Goal: Task Accomplishment & Management: Complete application form

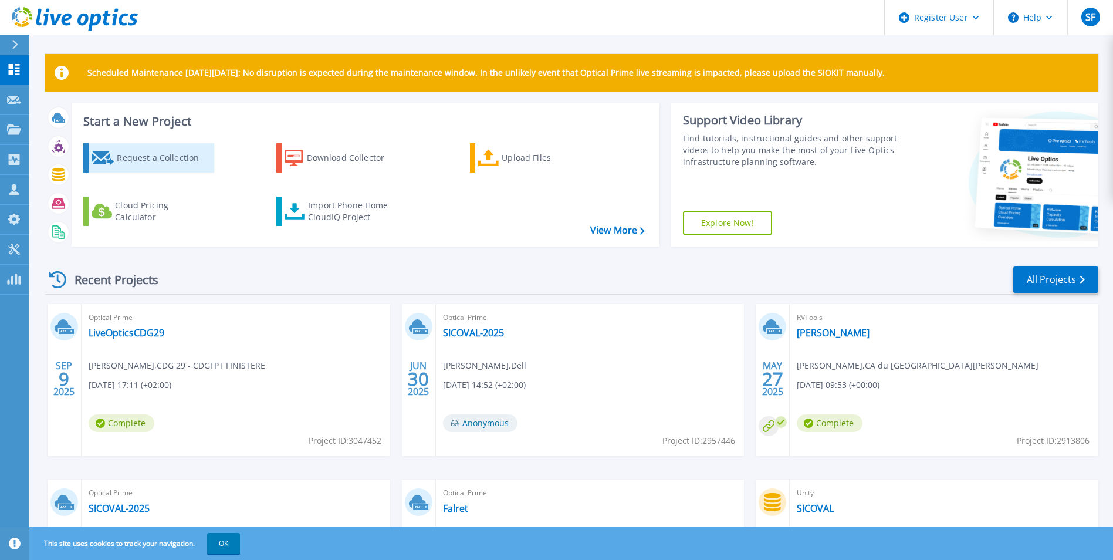
click at [137, 160] on div "Request a Collection" at bounding box center [164, 157] width 94 height 23
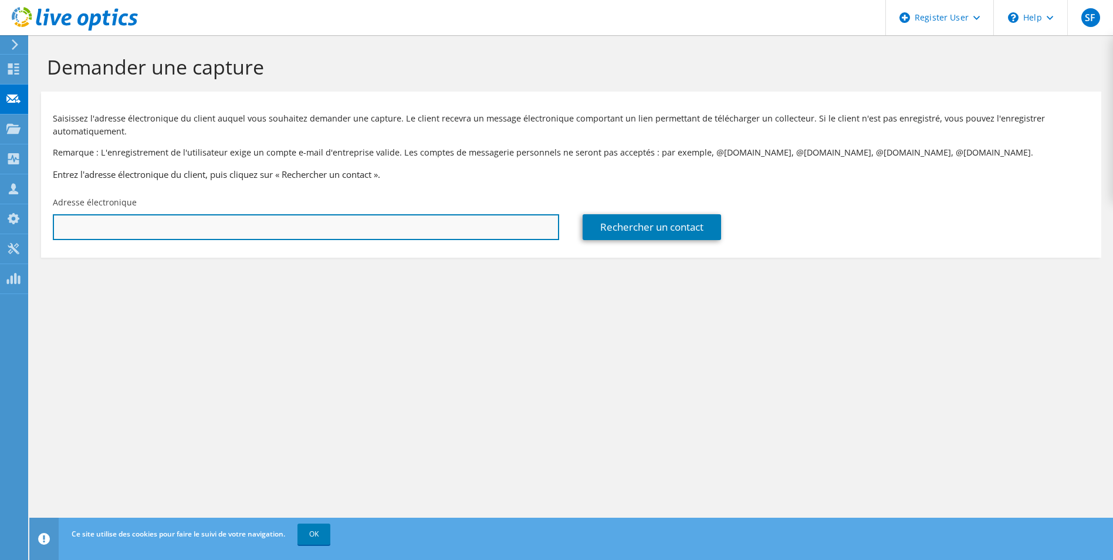
click at [147, 222] on input "text" at bounding box center [306, 227] width 506 height 26
paste input "steissandier@charentonlepont.fr"
type input "steissandier@charentonlepont.fr"
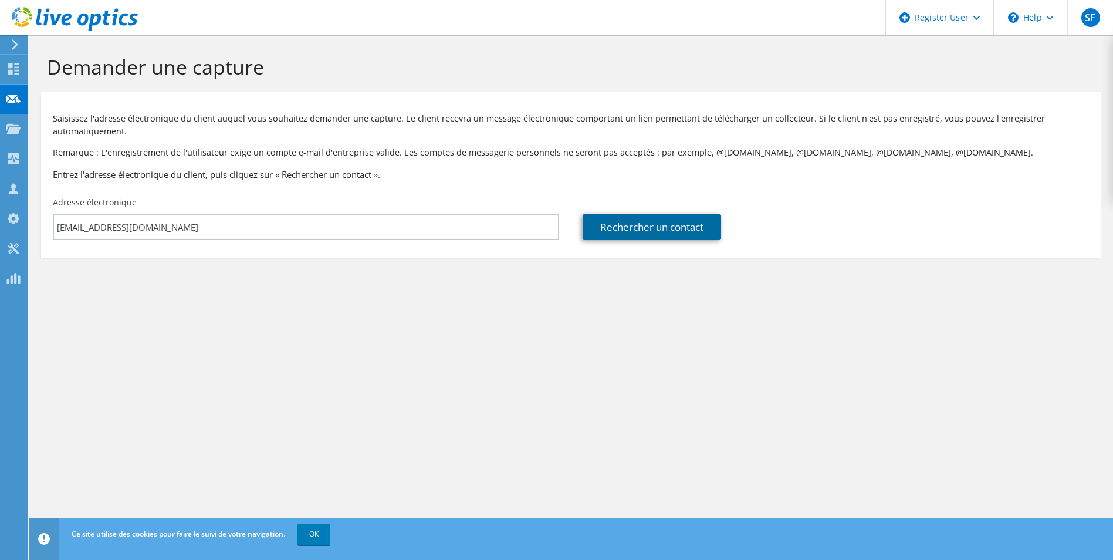
click at [632, 224] on link "Rechercher un contact" at bounding box center [652, 227] width 138 height 26
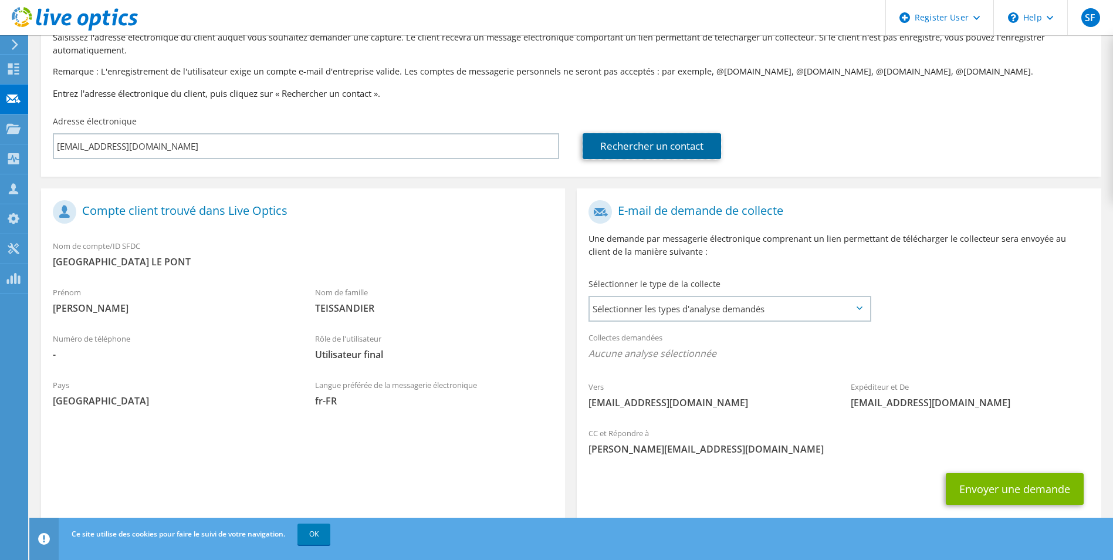
scroll to position [108, 0]
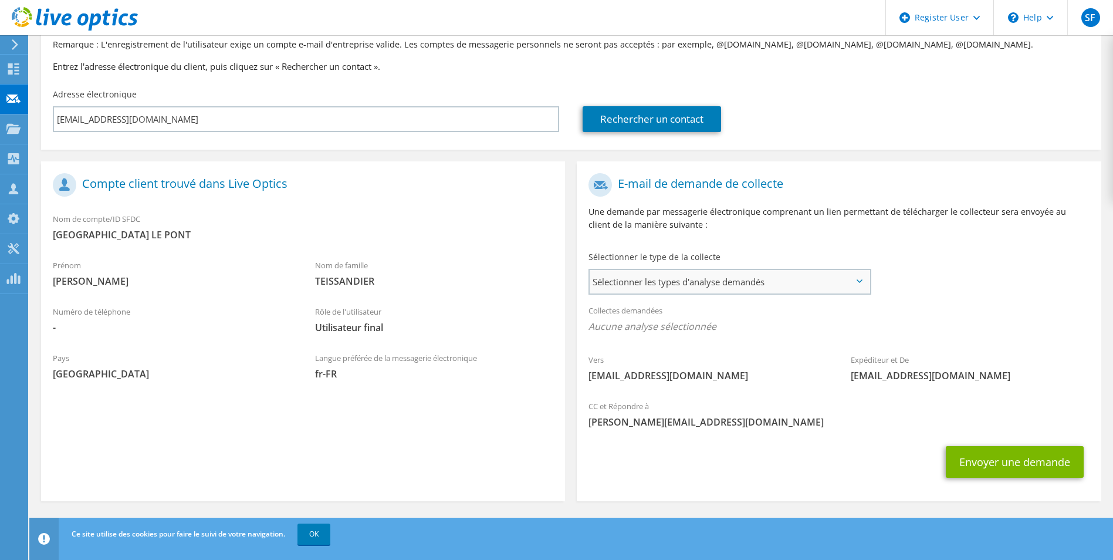
click at [729, 280] on span "Sélectionner les types d'analyse demandés" at bounding box center [729, 281] width 279 height 23
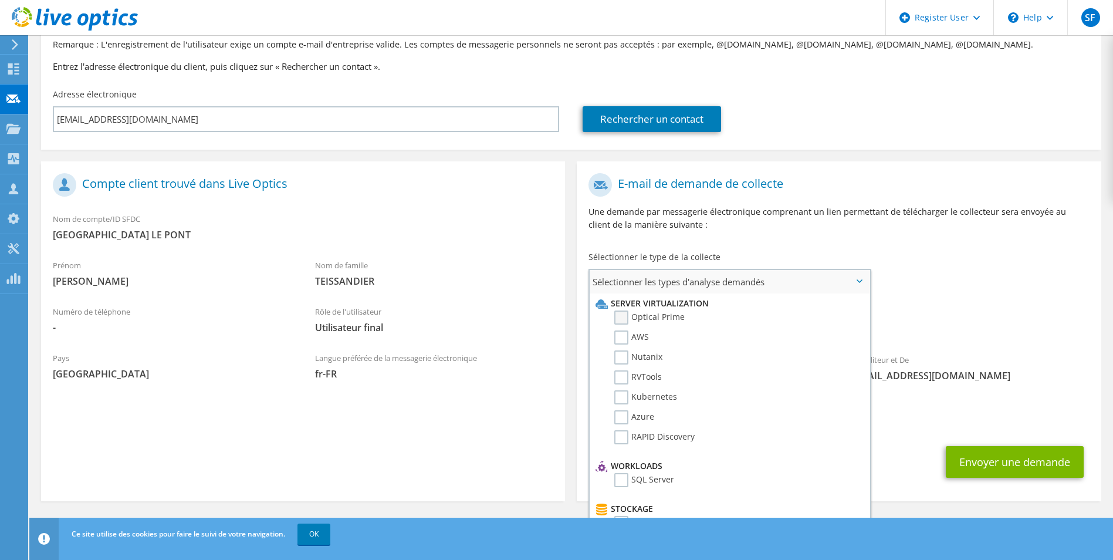
click at [623, 316] on label "Optical Prime" at bounding box center [649, 317] width 70 height 14
click at [0, 0] on input "Optical Prime" at bounding box center [0, 0] width 0 height 0
click at [989, 309] on div "Collectes demandées Aucune analyse sélectionnée Optical Prime" at bounding box center [839, 321] width 524 height 47
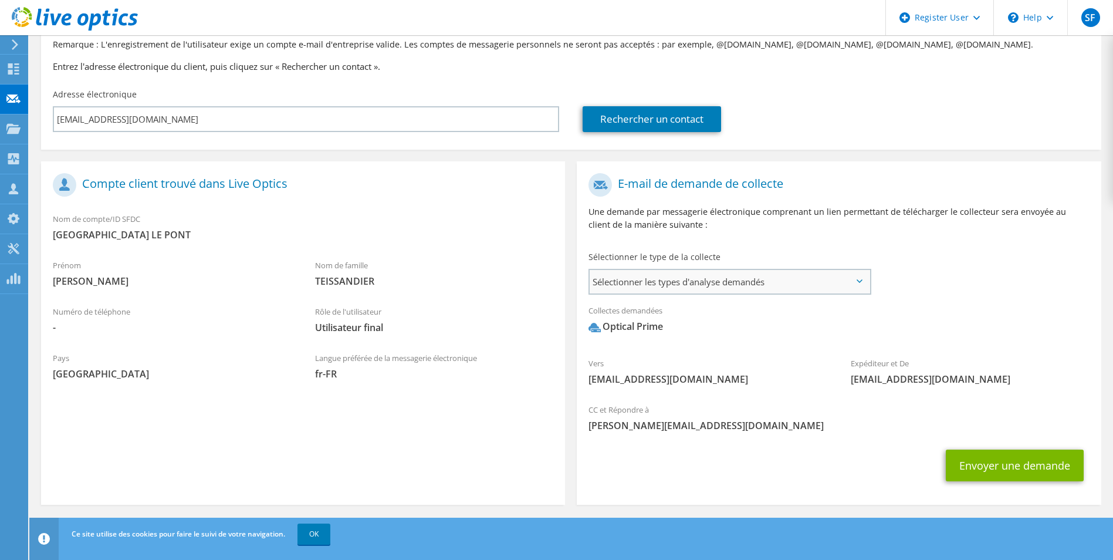
click at [732, 286] on span "Sélectionner les types d'analyse demandés" at bounding box center [729, 281] width 279 height 23
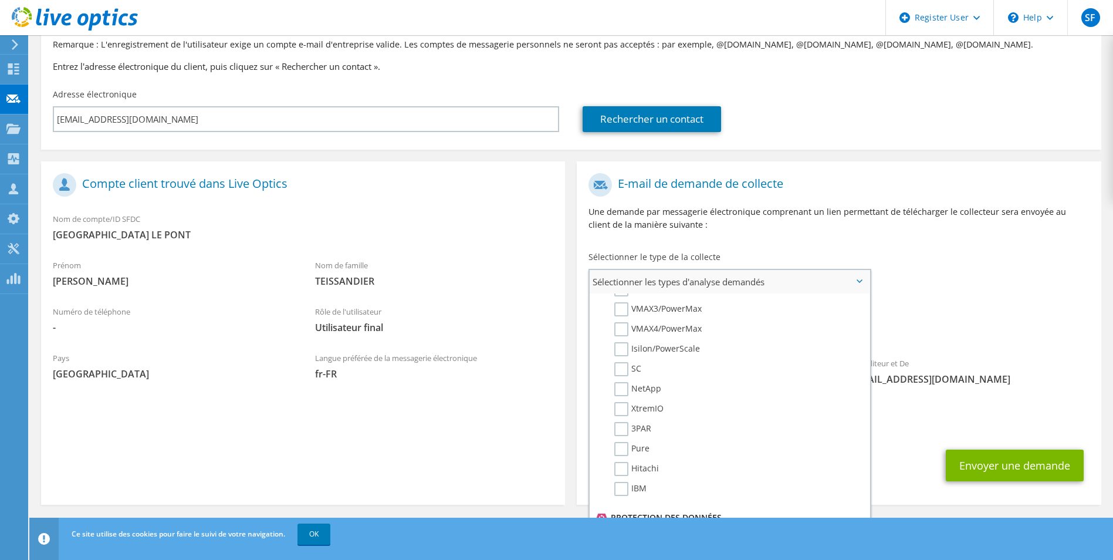
scroll to position [518, 0]
click at [1059, 273] on div "Vers steissandier@charentonlepont.fr Expéditeur et De liveoptics@liveoptics.com" at bounding box center [839, 282] width 524 height 230
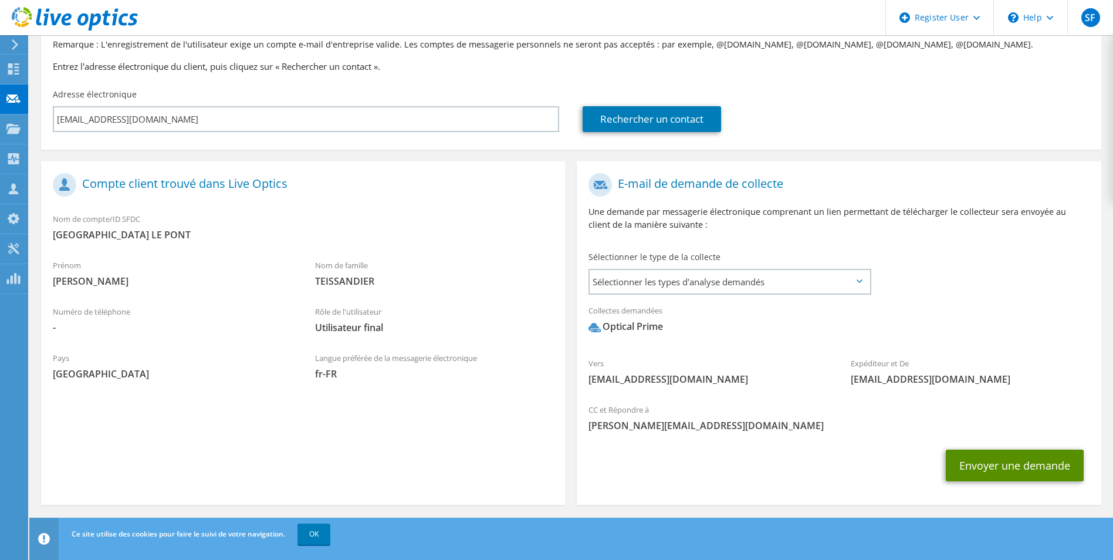
click at [1009, 467] on button "Envoyer une demande" at bounding box center [1015, 465] width 138 height 32
